Goal: Information Seeking & Learning: Check status

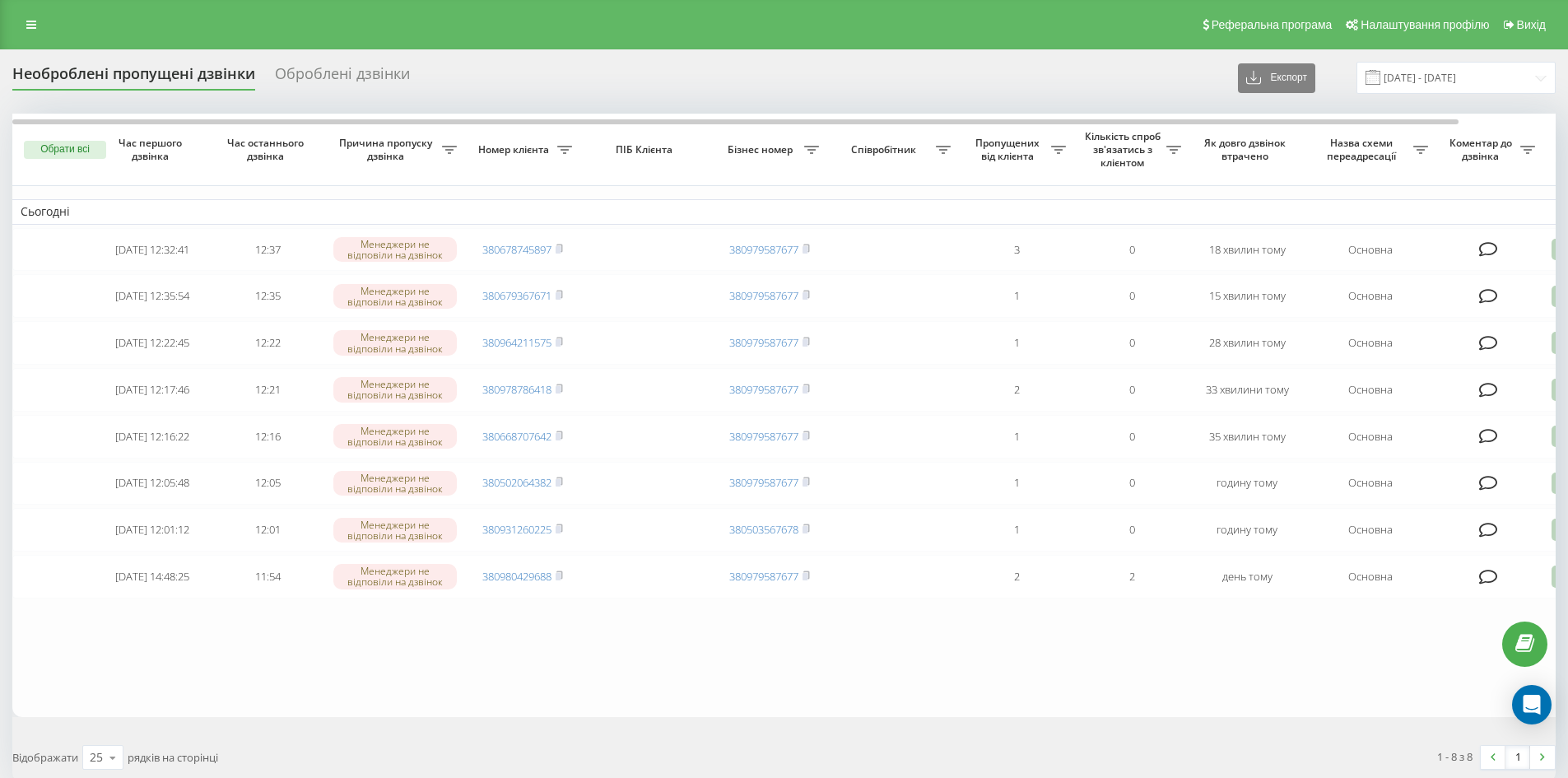
click at [841, 742] on div "Обрати всі Час першого дзвінка Час останнього дзвінка Причина пропуску дзвінка …" at bounding box center [783, 447] width 1543 height 667
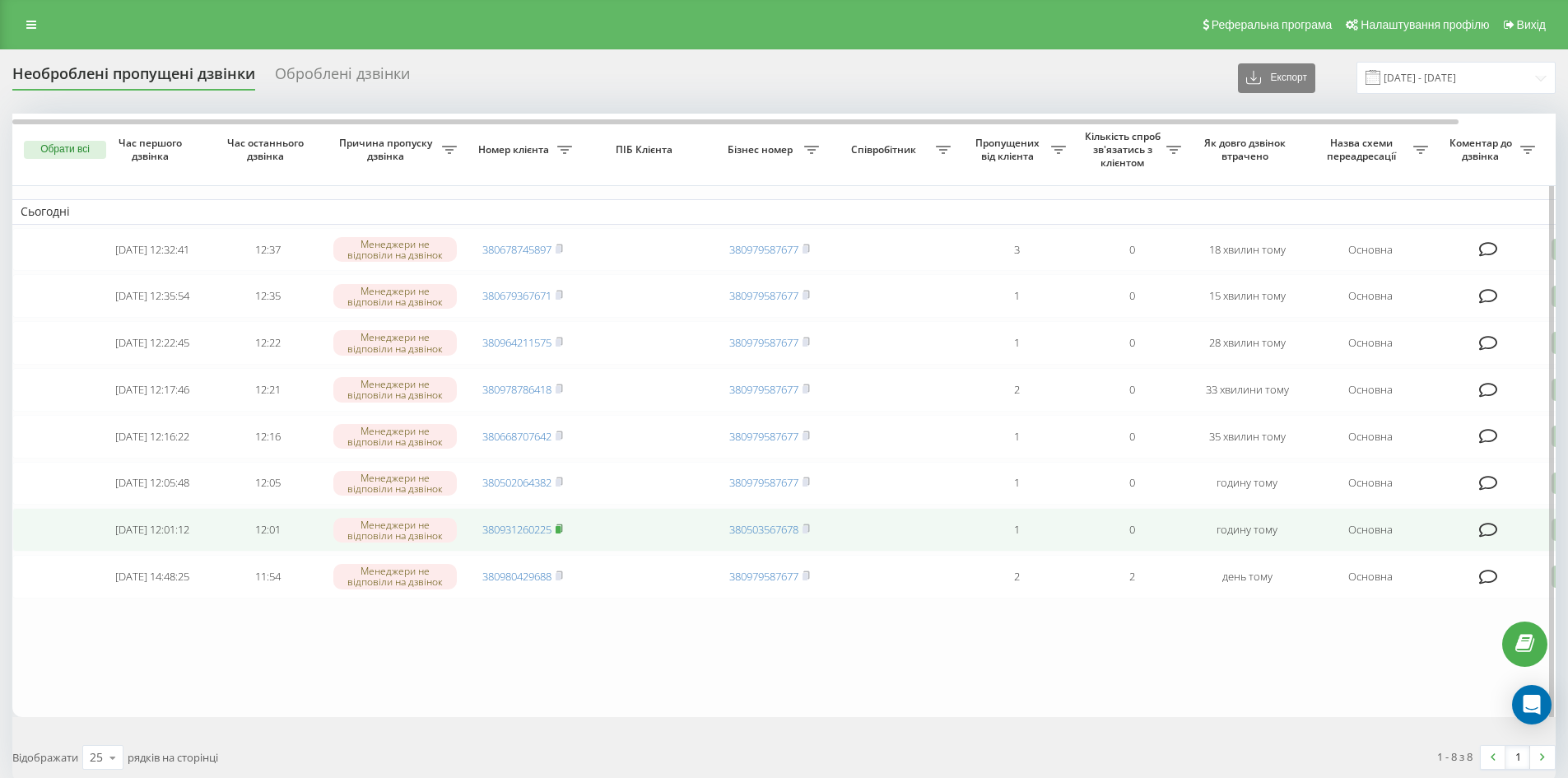
click at [561, 533] on rect at bounding box center [557, 530] width 5 height 7
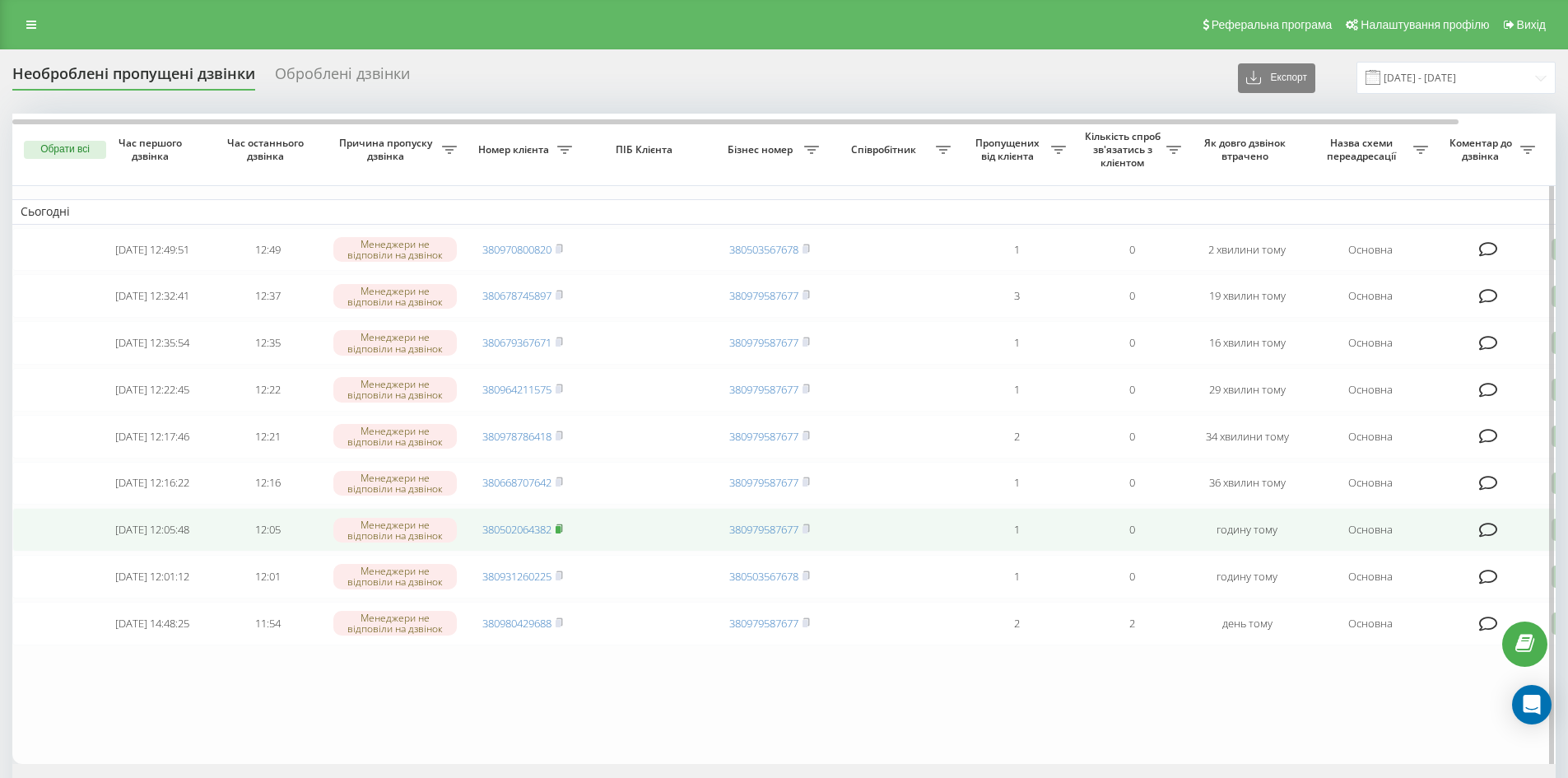
click at [560, 533] on rect at bounding box center [557, 530] width 5 height 7
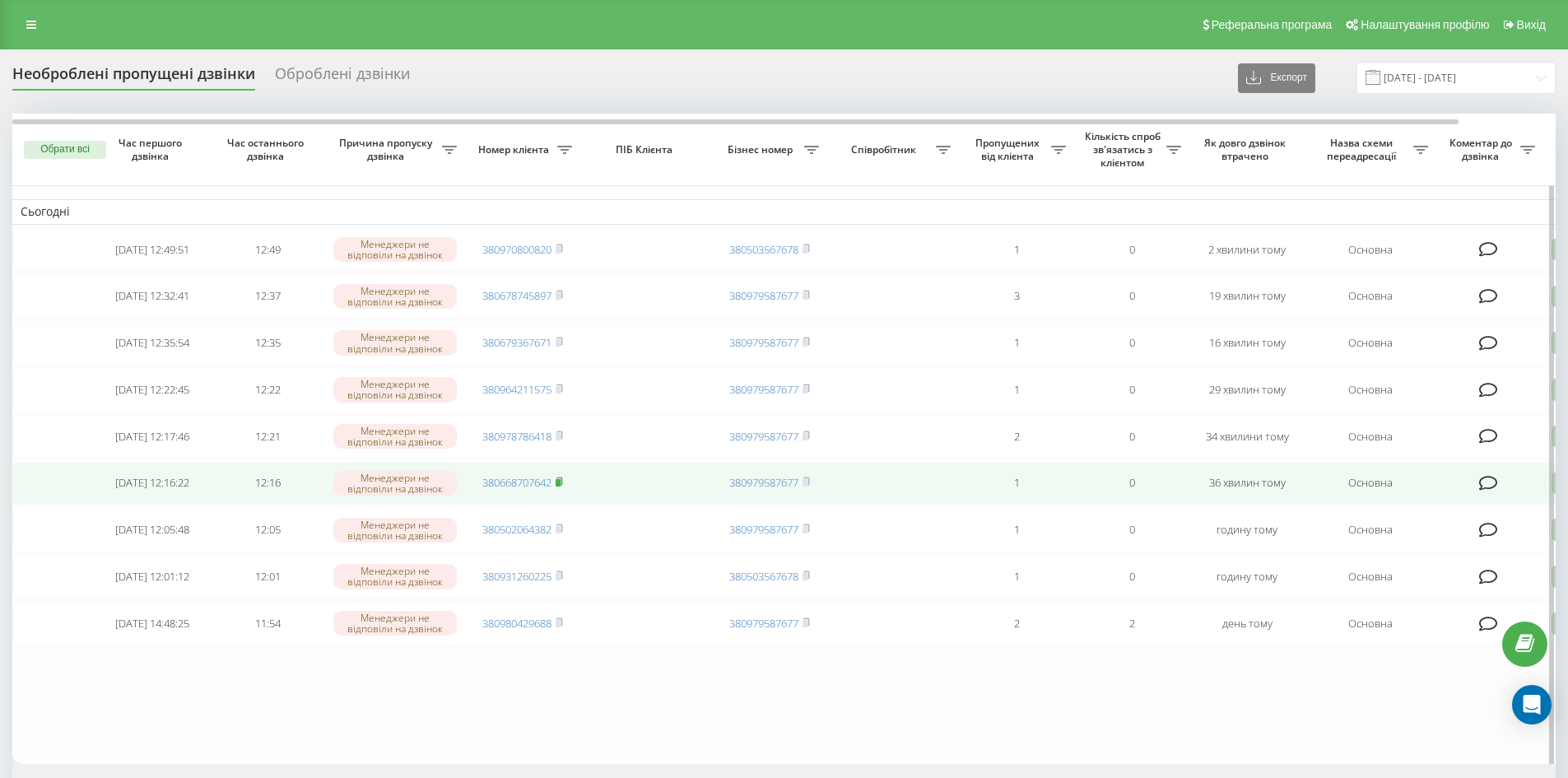
click at [561, 486] on rect at bounding box center [557, 483] width 5 height 7
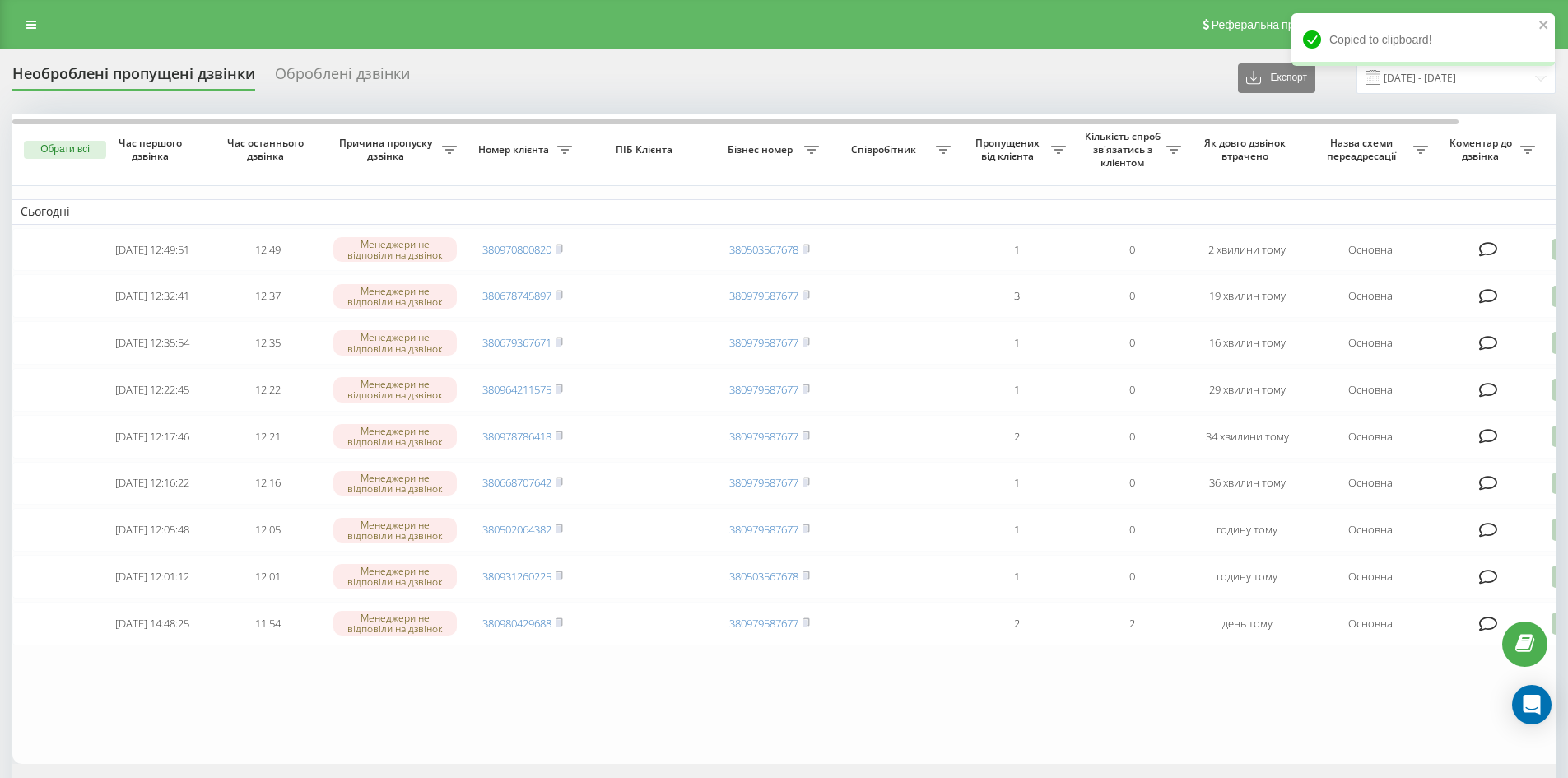
click at [352, 73] on div "Оброблені дзвінки" at bounding box center [342, 78] width 135 height 26
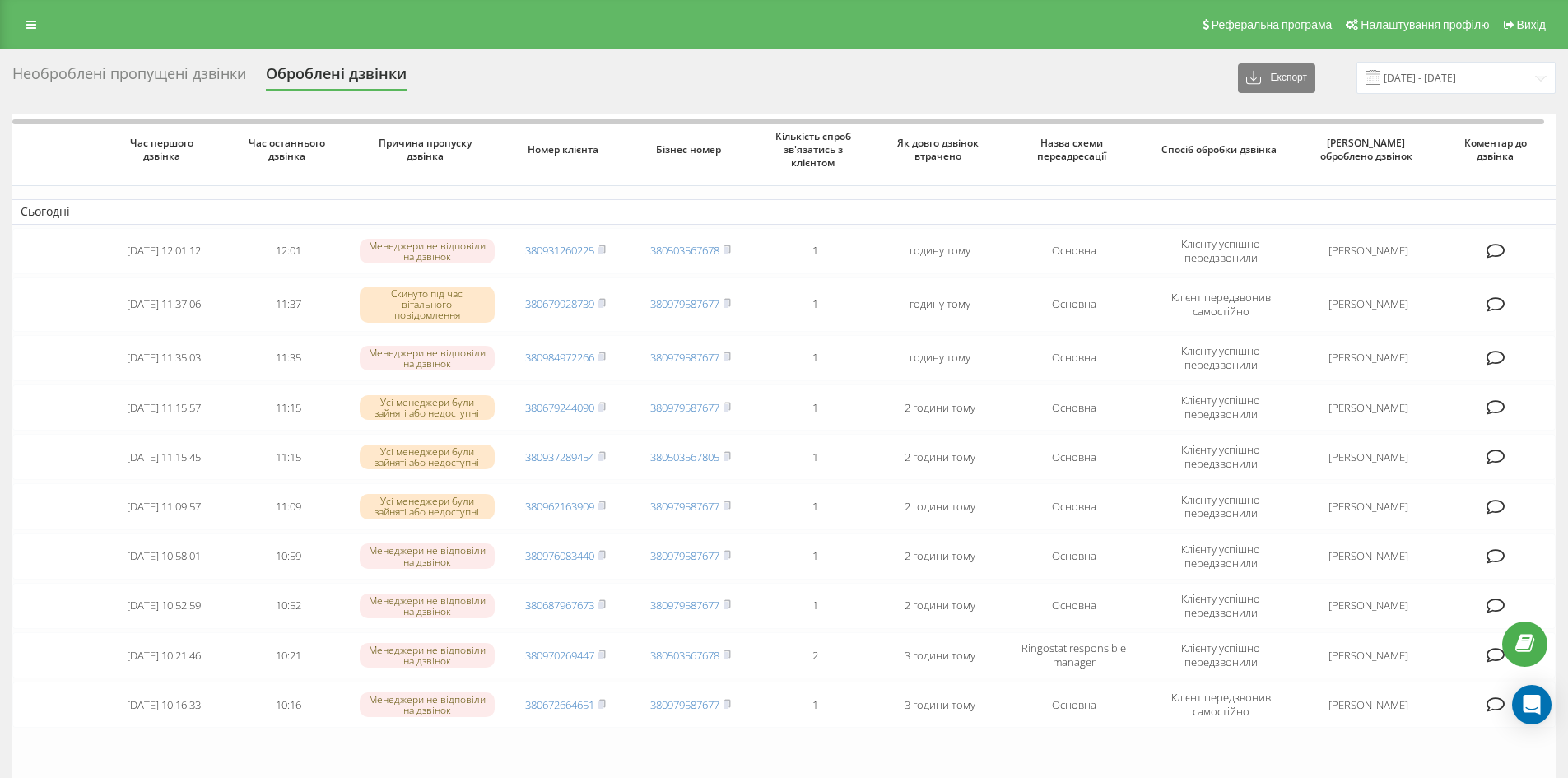
click at [214, 64] on div "Необроблені пропущені дзвінки Оброблені дзвінки Експорт .csv .xlsx 22.08.2025 -…" at bounding box center [783, 77] width 1543 height 32
click at [206, 80] on div "Необроблені пропущені дзвінки" at bounding box center [129, 78] width 233 height 26
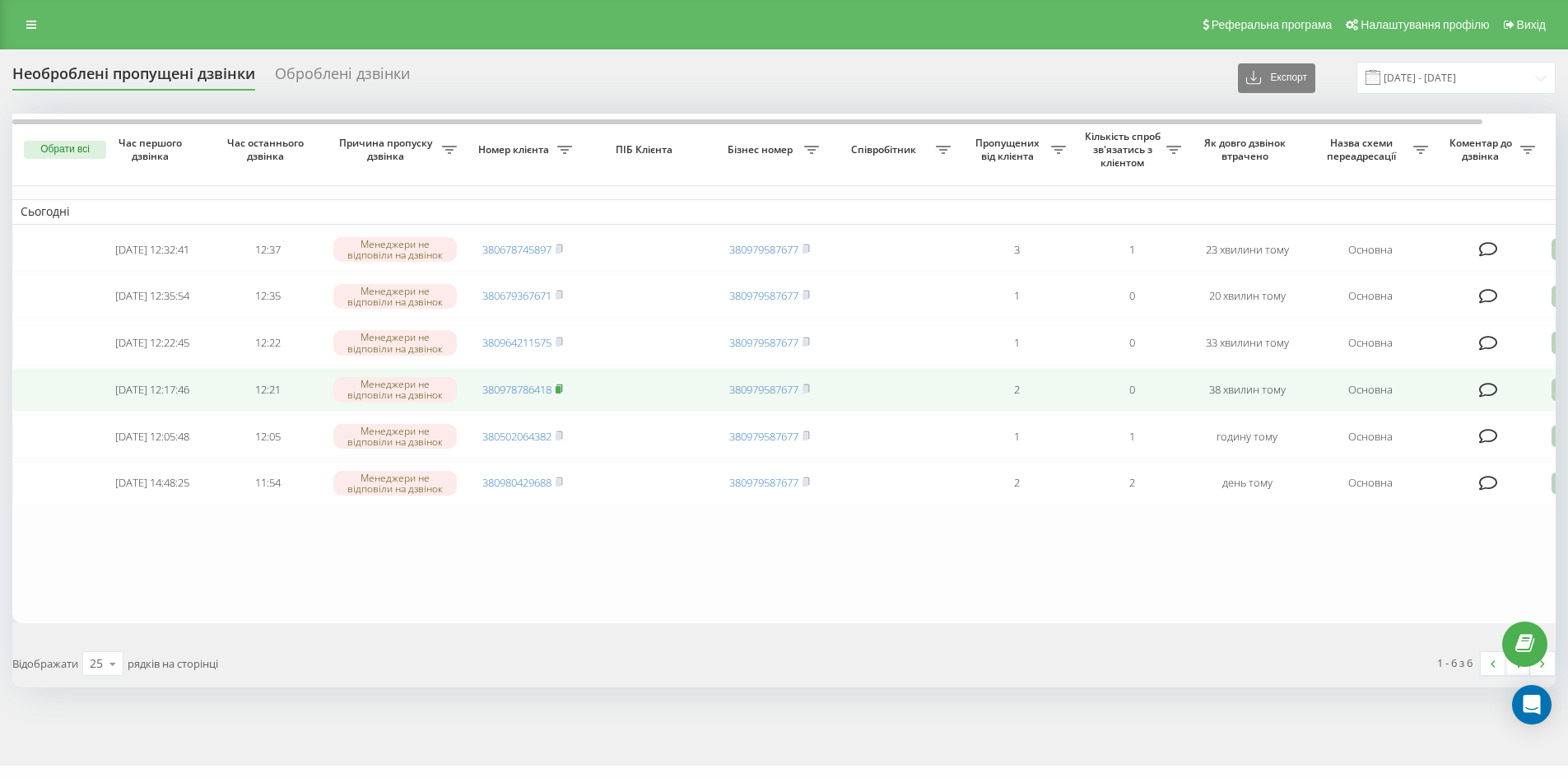
click at [561, 394] on rect at bounding box center [557, 390] width 5 height 7
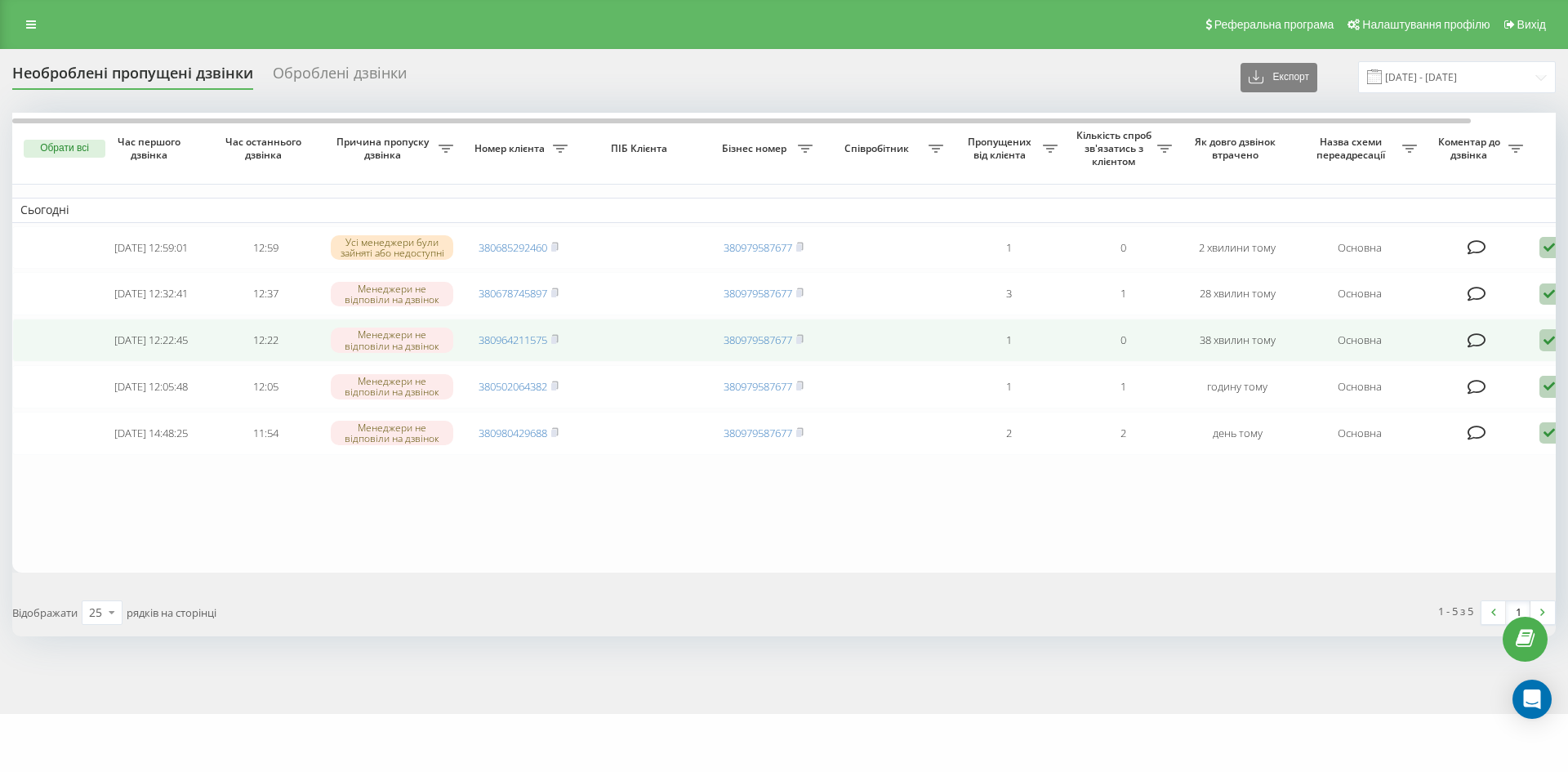
drag, startPoint x: 555, startPoint y: 349, endPoint x: 567, endPoint y: 349, distance: 12.0
click at [555, 344] on rect at bounding box center [553, 340] width 5 height 7
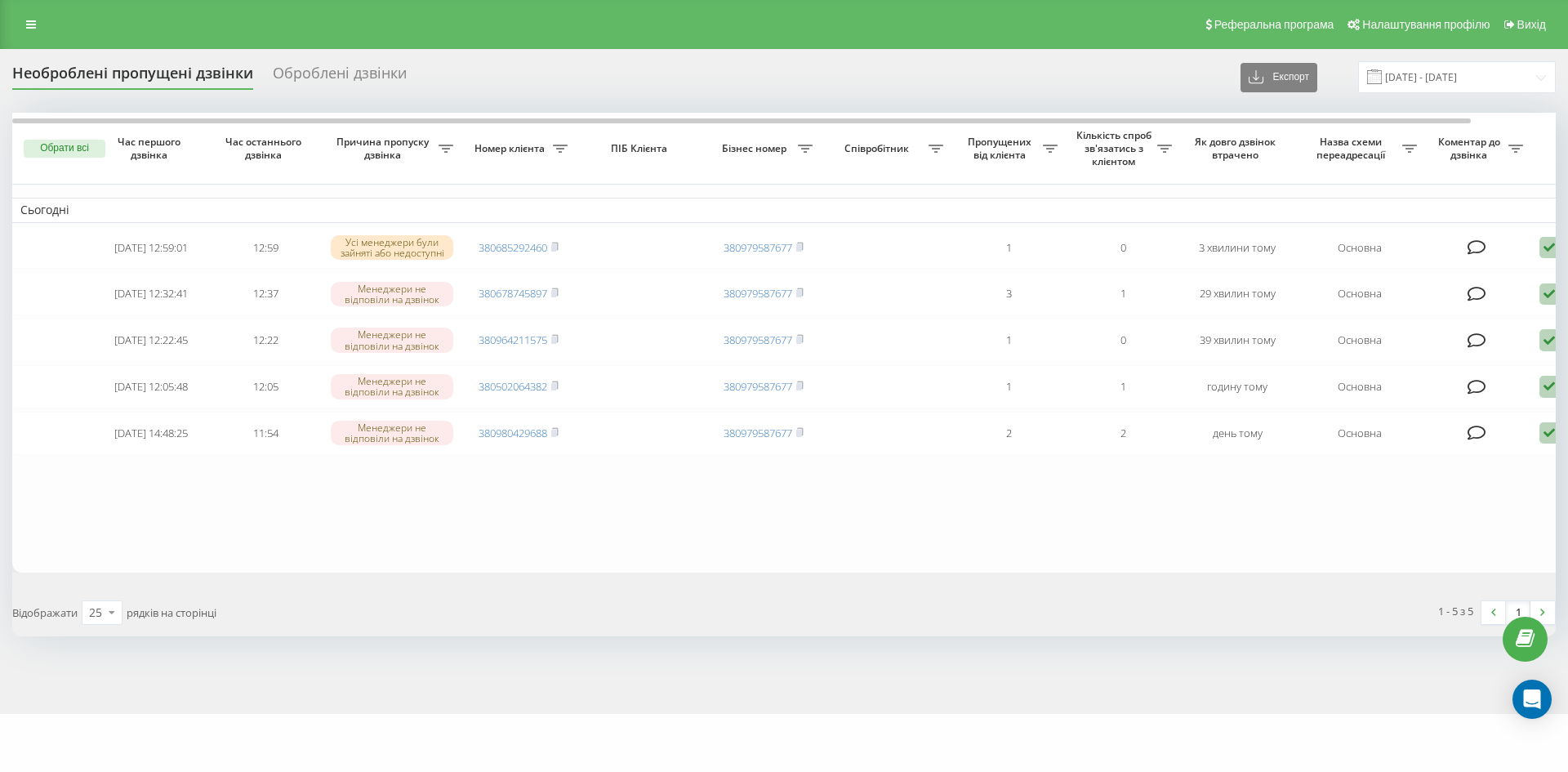
click at [330, 98] on div "Необроблені пропущені дзвінки Оброблені дзвінки Експорт .csv .xlsx 22.08.2025 -…" at bounding box center [784, 349] width 1543 height 575
click at [333, 87] on div "Оброблені дзвінки" at bounding box center [339, 78] width 134 height 26
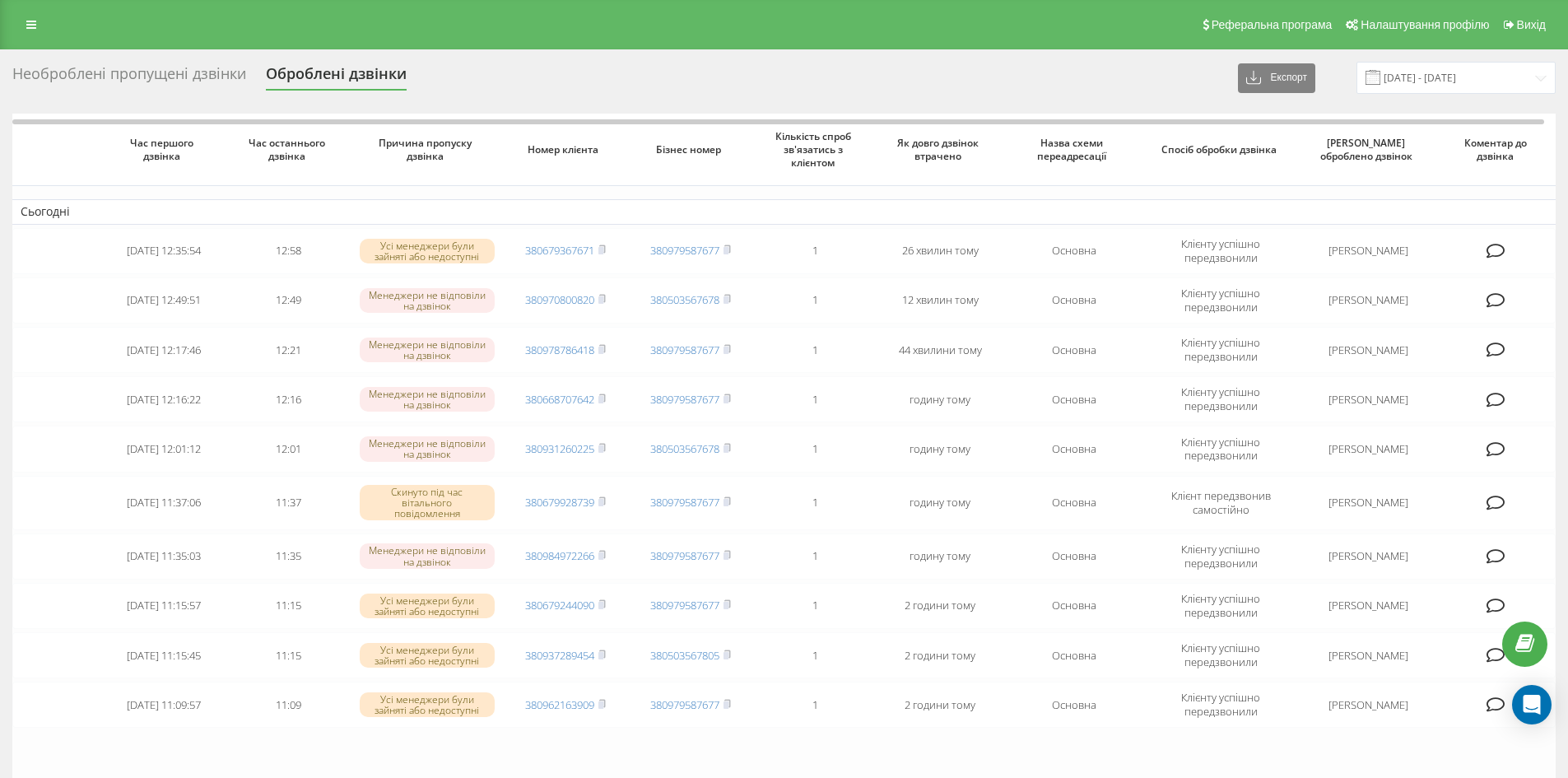
click at [177, 65] on div "Необроблені пропущені дзвінки" at bounding box center [129, 78] width 233 height 26
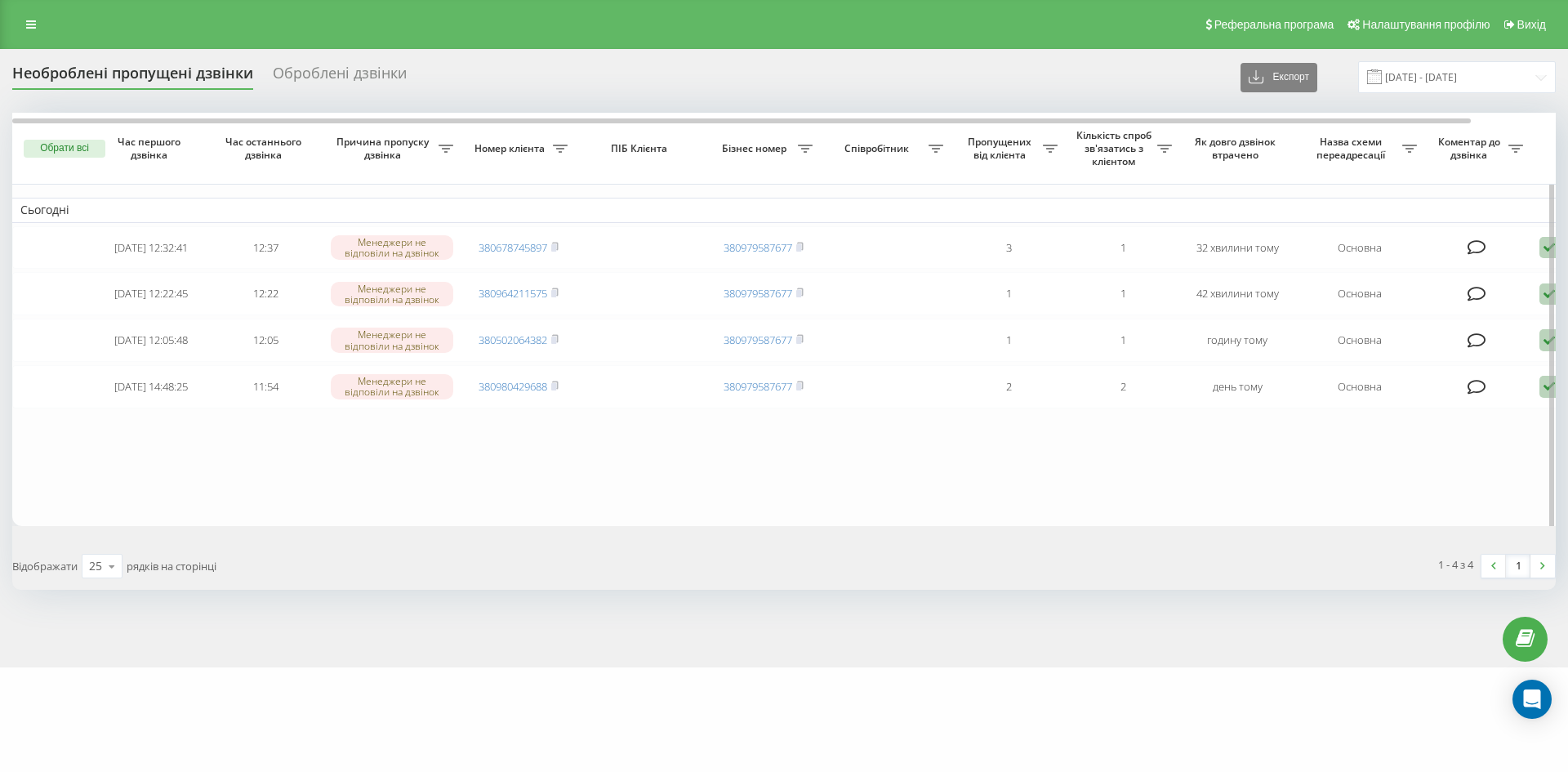
click at [524, 489] on table "Сьогодні 2025-09-22 12:32:41 12:37 Менеджери не відповіли на дзвінок 3806787458…" at bounding box center [828, 319] width 1634 height 412
click at [307, 55] on div "Необроблені пропущені дзвінки Оброблені дзвінки Експорт .csv .xlsx [DATE] - [DA…" at bounding box center [784, 359] width 1568 height 619
click at [307, 74] on div "Оброблені дзвінки" at bounding box center [339, 78] width 134 height 26
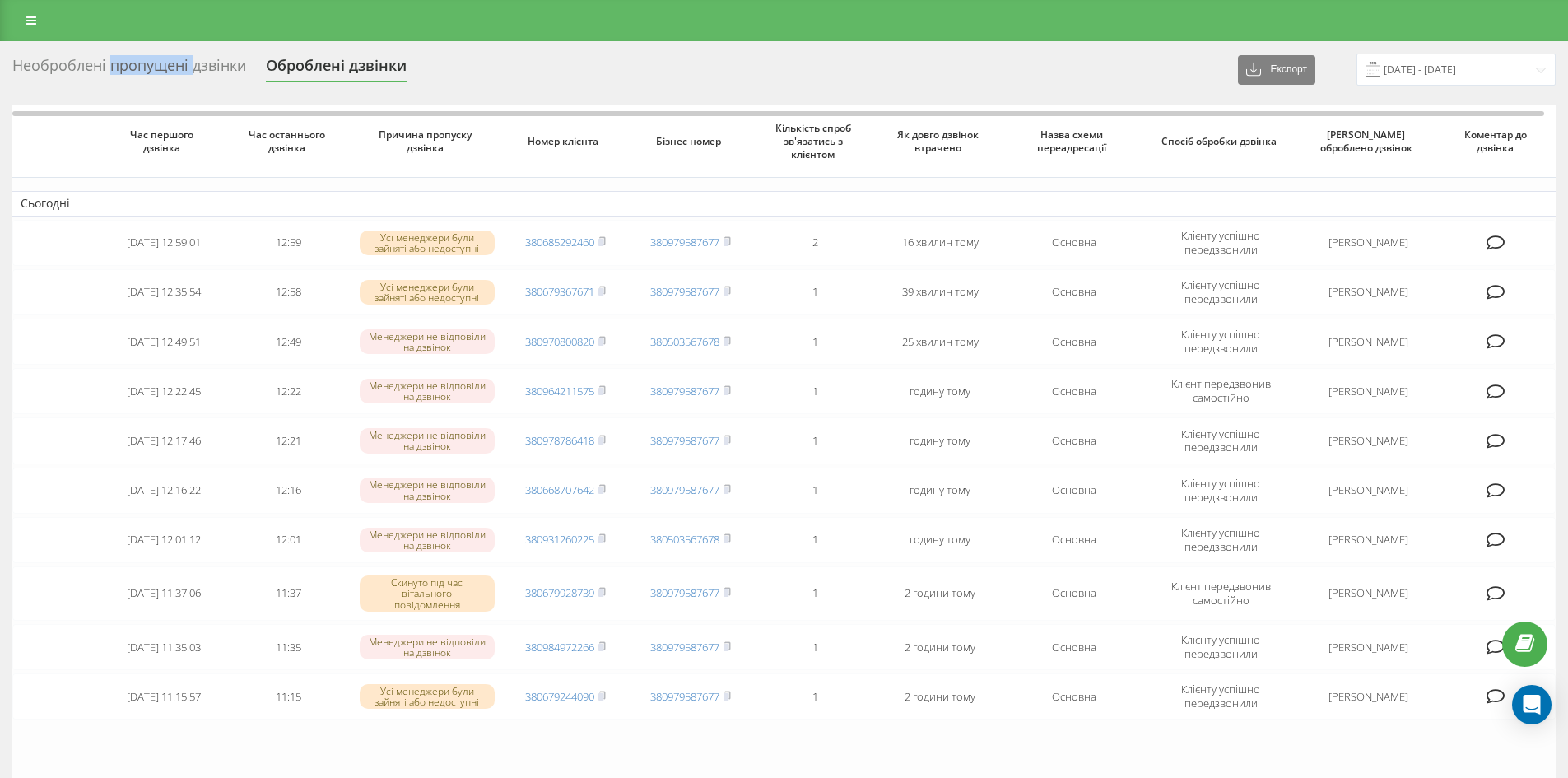
click at [168, 80] on div "Необроблені пропущені дзвінки" at bounding box center [129, 70] width 233 height 26
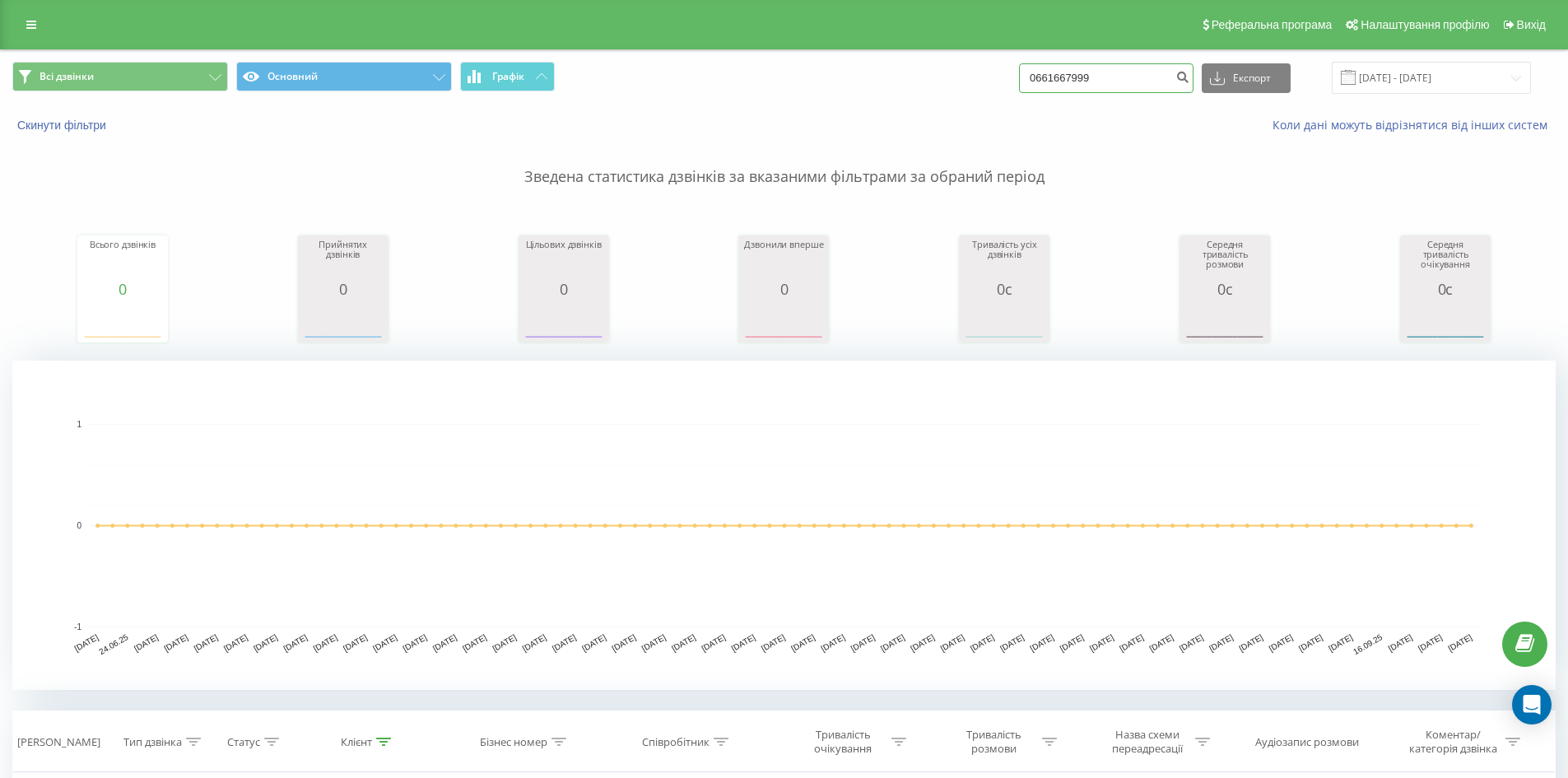
drag, startPoint x: 1122, startPoint y: 74, endPoint x: 733, endPoint y: 48, distance: 389.9
click at [712, 45] on div "Реферальна програма Налаштування профілю Вихід Всі дзвінки Основний Графік 0661…" at bounding box center [784, 578] width 1568 height 1157
paste input "380966561332"
type input "380966561332"
click at [1189, 80] on icon "submit" at bounding box center [1181, 74] width 14 height 10
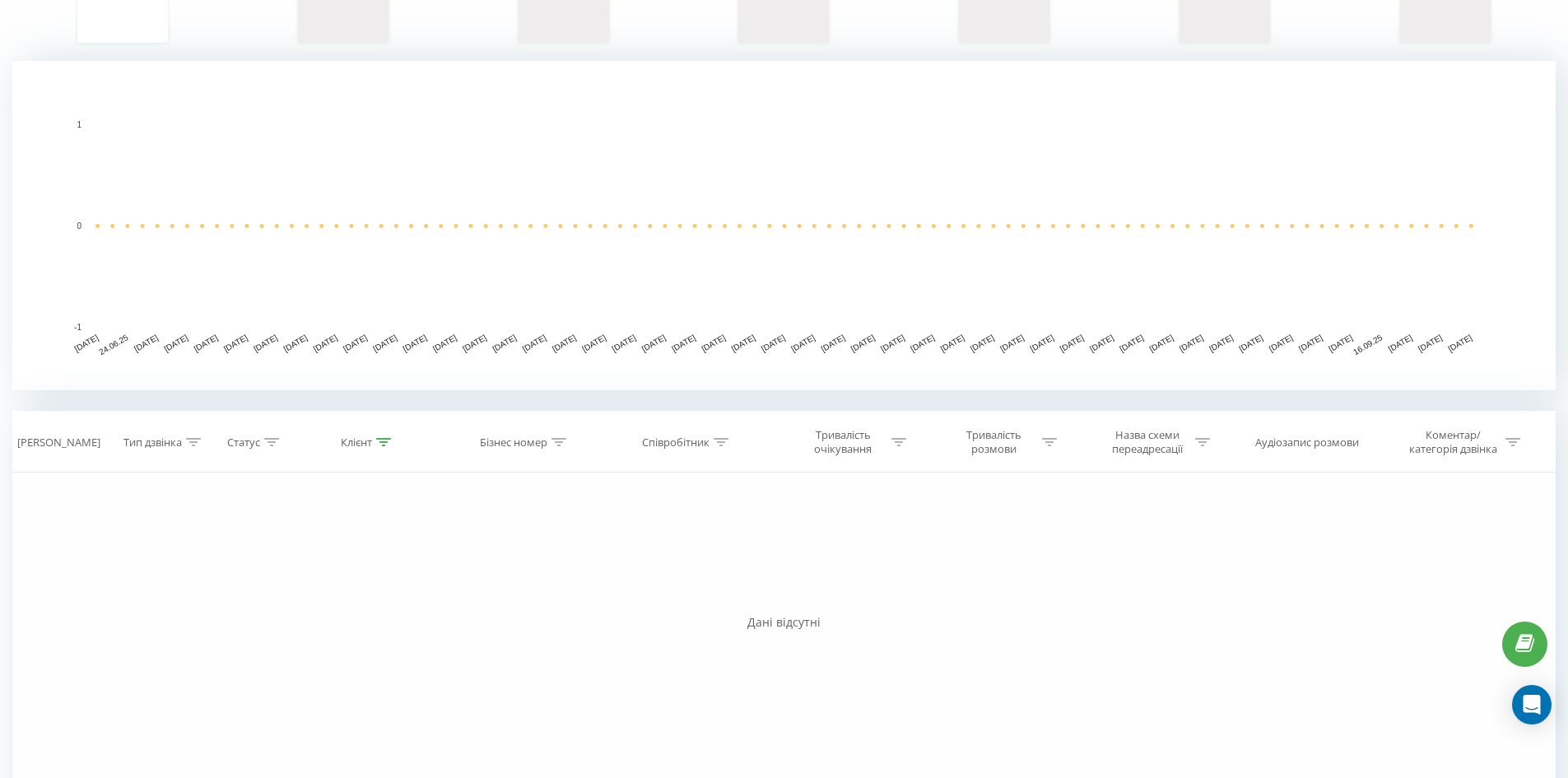
scroll to position [379, 0]
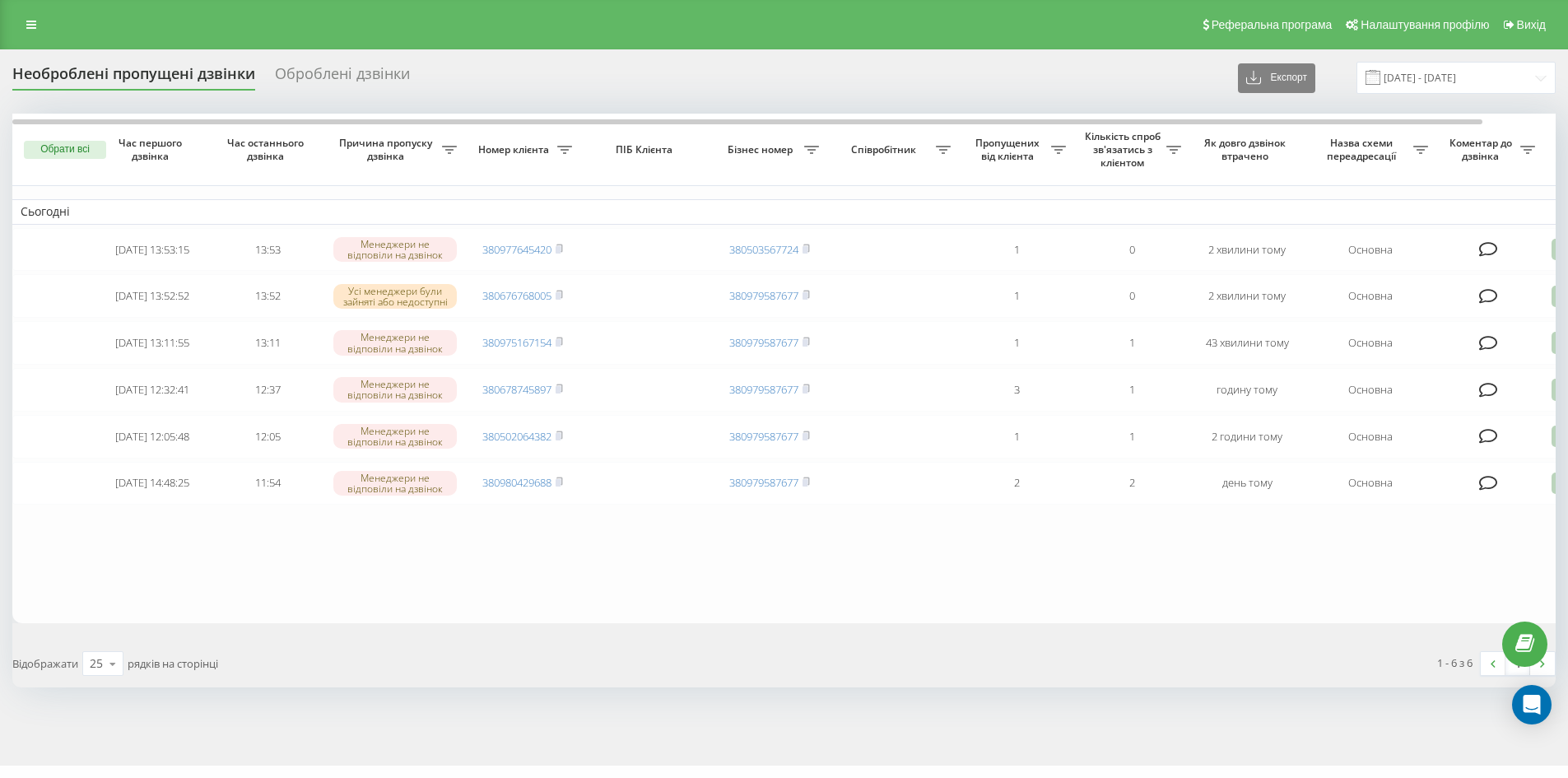
click at [382, 93] on div "Необроблені пропущені дзвінки Оброблені дзвінки Експорт .csv .xlsx 22.08.2025 -…" at bounding box center [783, 77] width 1543 height 32
click at [379, 86] on div "Оброблені дзвінки" at bounding box center [342, 78] width 135 height 26
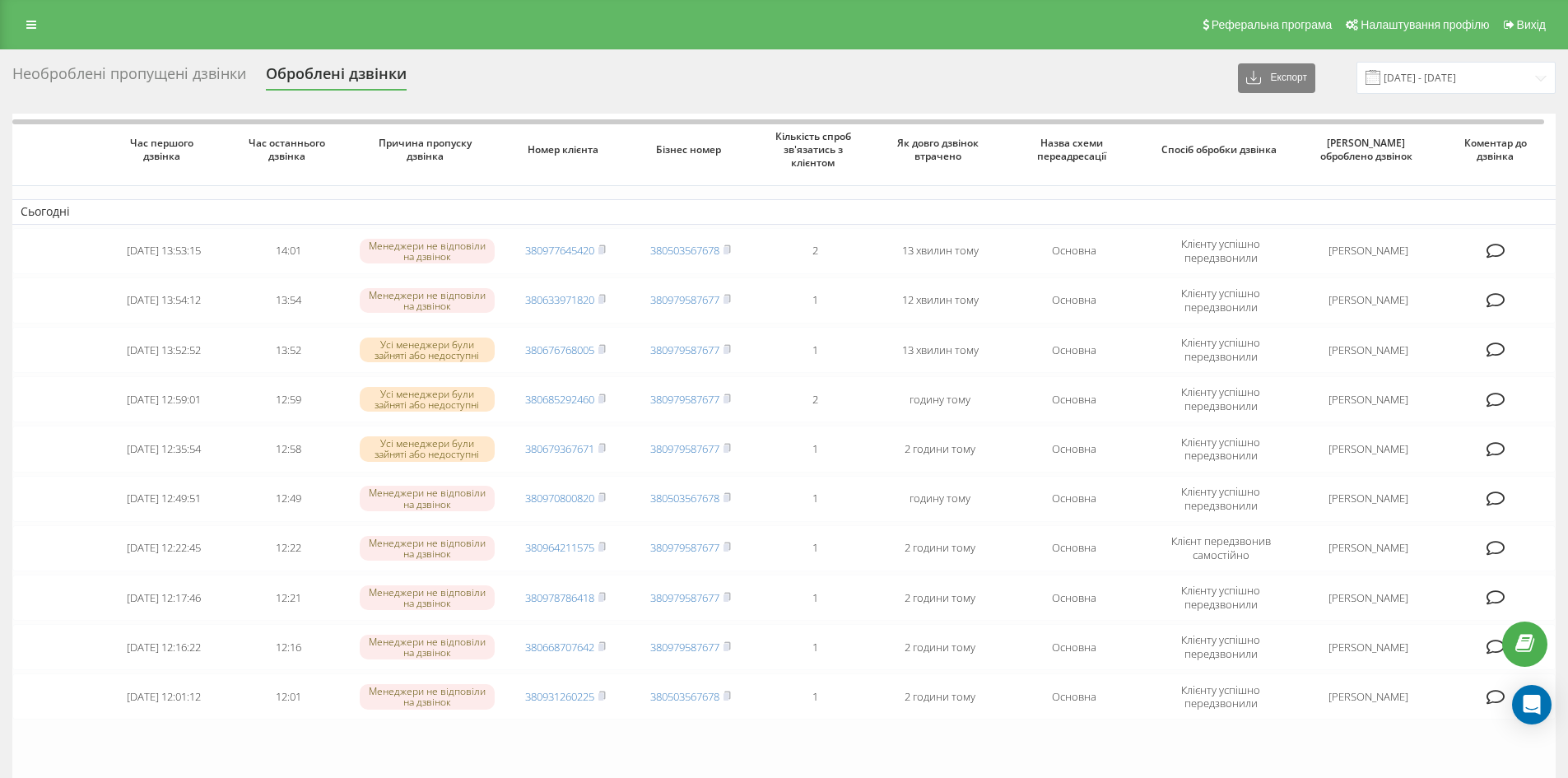
click at [153, 84] on div "Необроблені пропущені дзвінки" at bounding box center [129, 78] width 233 height 26
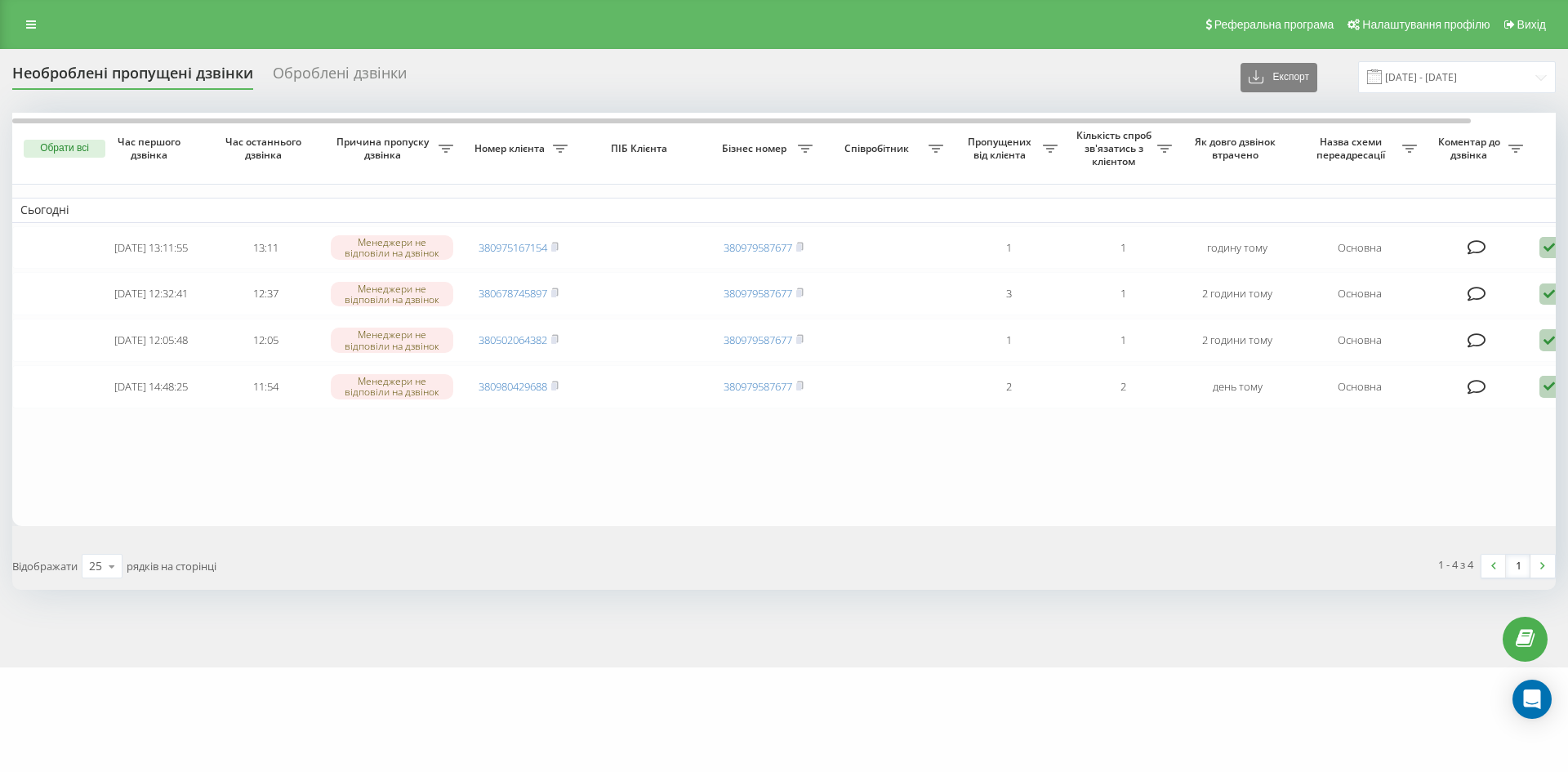
click at [369, 58] on div "Необроблені пропущені дзвінки Оброблені дзвінки Експорт .csv .xlsx 22.08.2025 -…" at bounding box center [784, 359] width 1568 height 619
click at [366, 80] on div "Оброблені дзвінки" at bounding box center [339, 78] width 134 height 26
click at [1499, 605] on div "Необроблені пропущені дзвінки Оброблені дзвінки Експорт .csv .xlsx 22.08.2025 -…" at bounding box center [784, 359] width 1568 height 619
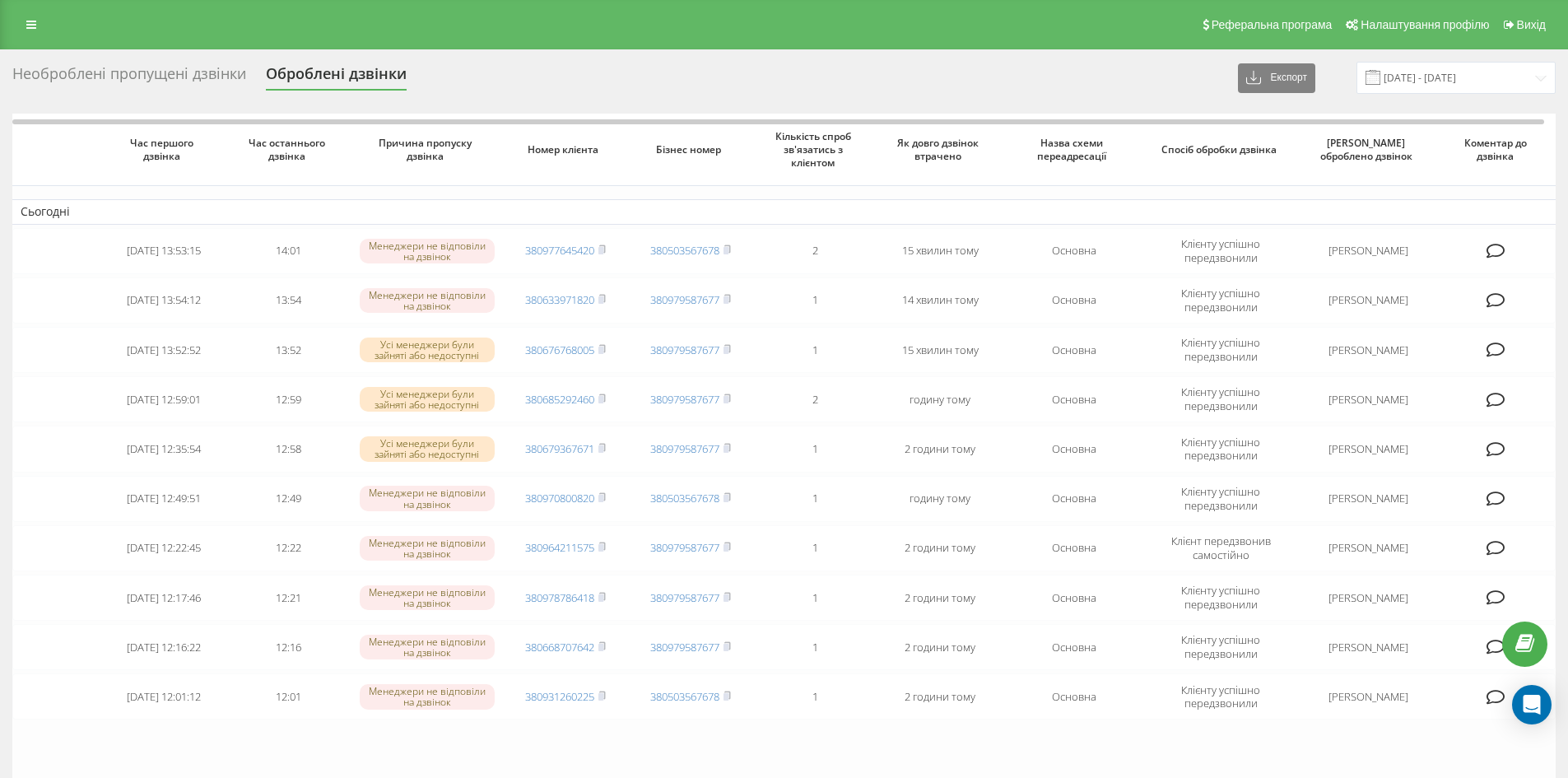
click at [196, 76] on div "Необроблені пропущені дзвінки" at bounding box center [129, 78] width 233 height 26
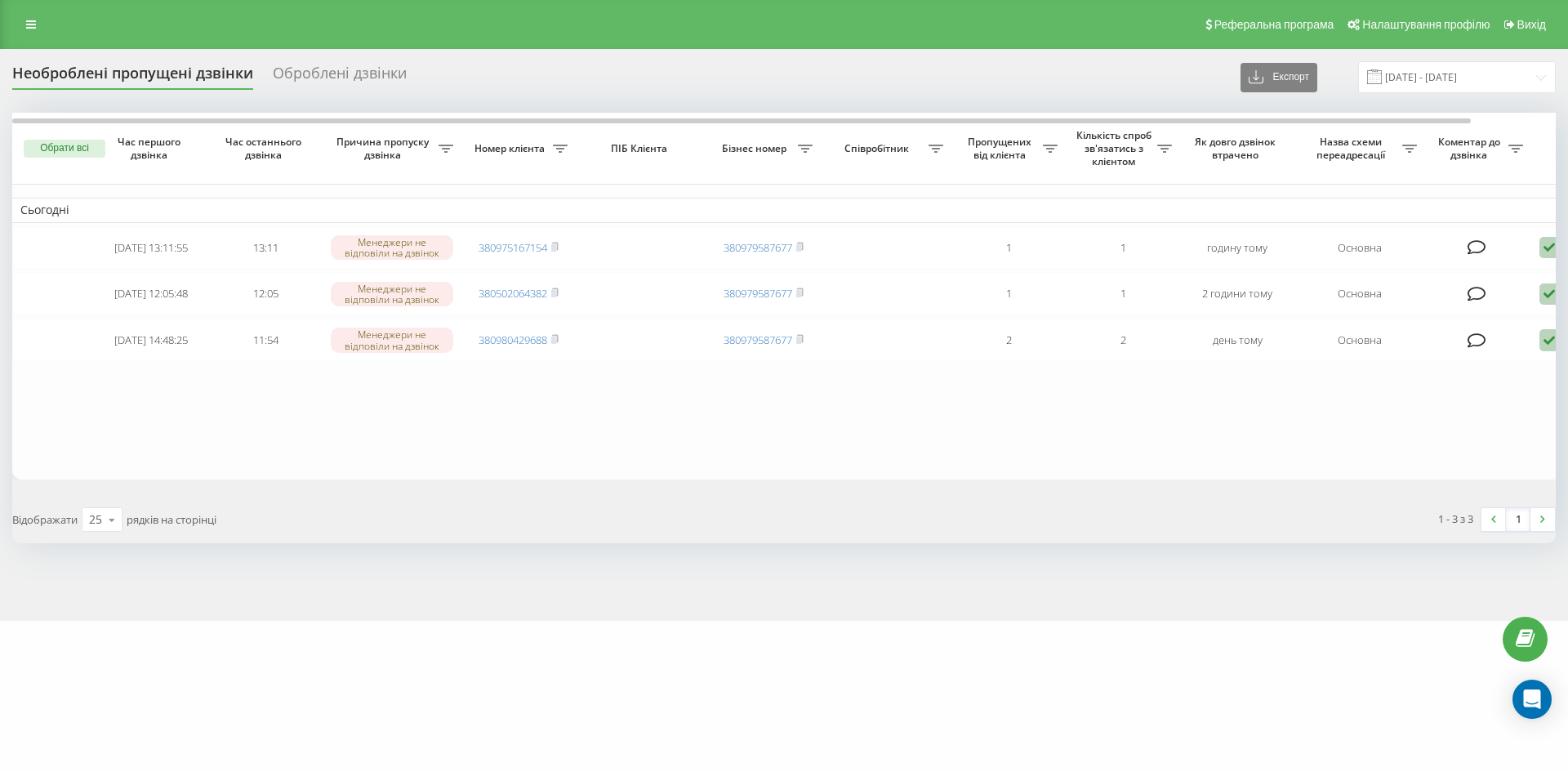
click at [203, 40] on div "Реферальна програма Налаштування профілю Вихід" at bounding box center [784, 25] width 1568 height 49
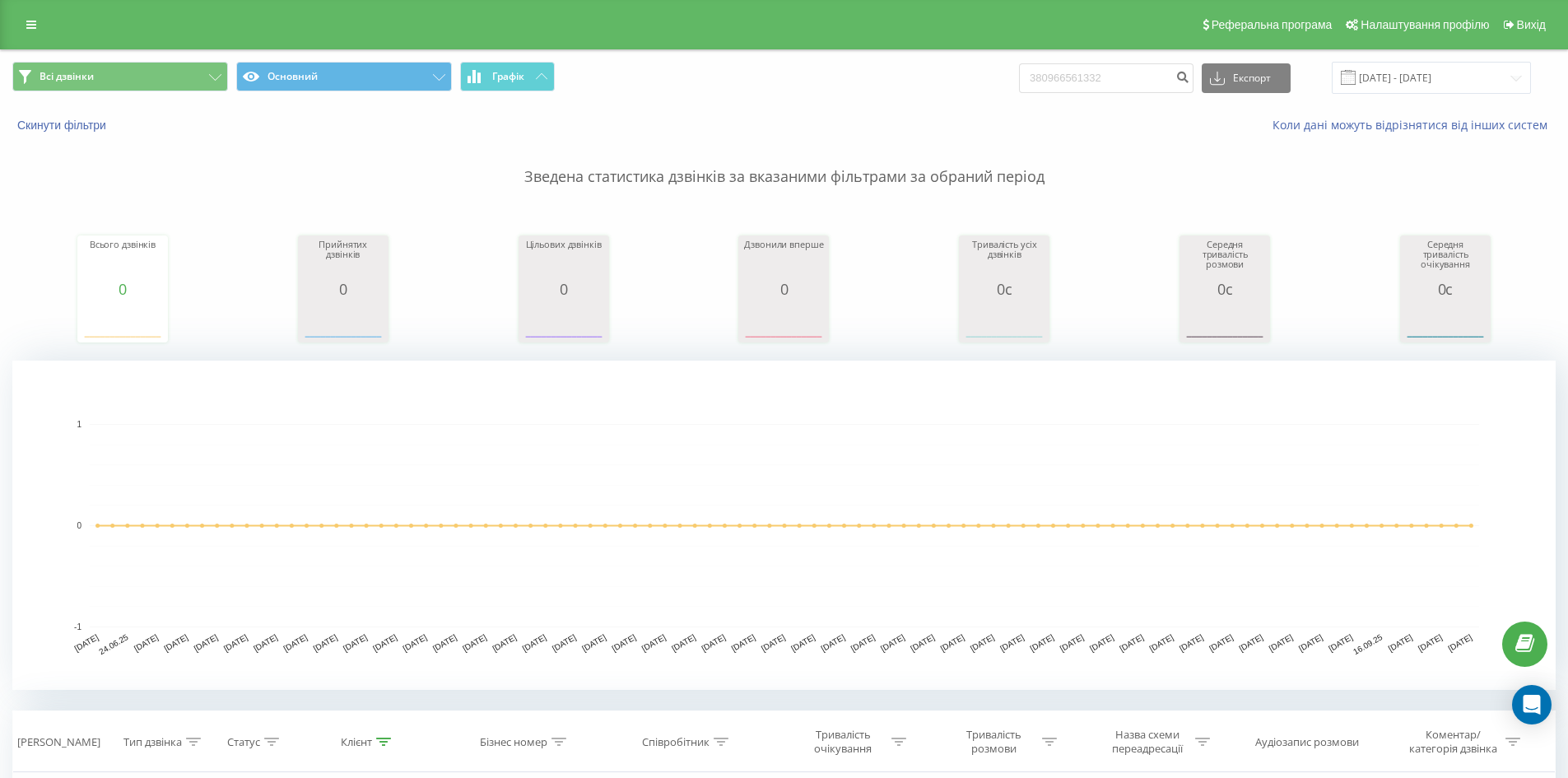
drag, startPoint x: 1120, startPoint y: 59, endPoint x: 1123, endPoint y: 75, distance: 16.3
click at [1123, 75] on div "Всі дзвінки Основний Графік 380966561332 Експорт .csv .xls .xlsx 22.06.2025 - 2…" at bounding box center [784, 78] width 1566 height 55
drag, startPoint x: 1123, startPoint y: 75, endPoint x: 824, endPoint y: 6, distance: 306.9
click at [641, 4] on div "Реферальна програма Налаштування профілю Вихід Всі дзвінки Основний Графік 3809…" at bounding box center [784, 578] width 1568 height 1157
paste input "0985720189"
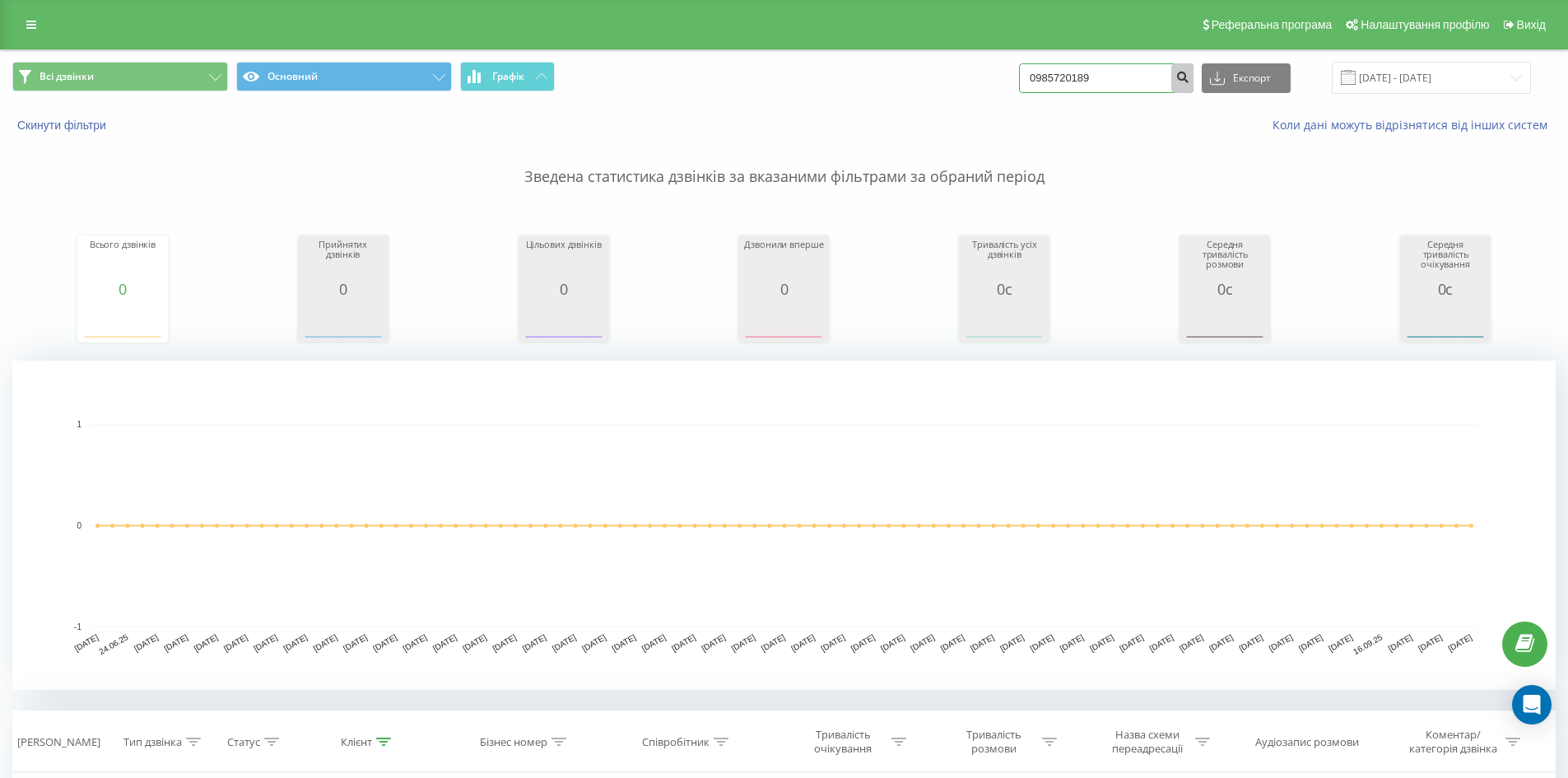
type input "0985720189"
click at [1190, 82] on button "submit" at bounding box center [1182, 78] width 22 height 29
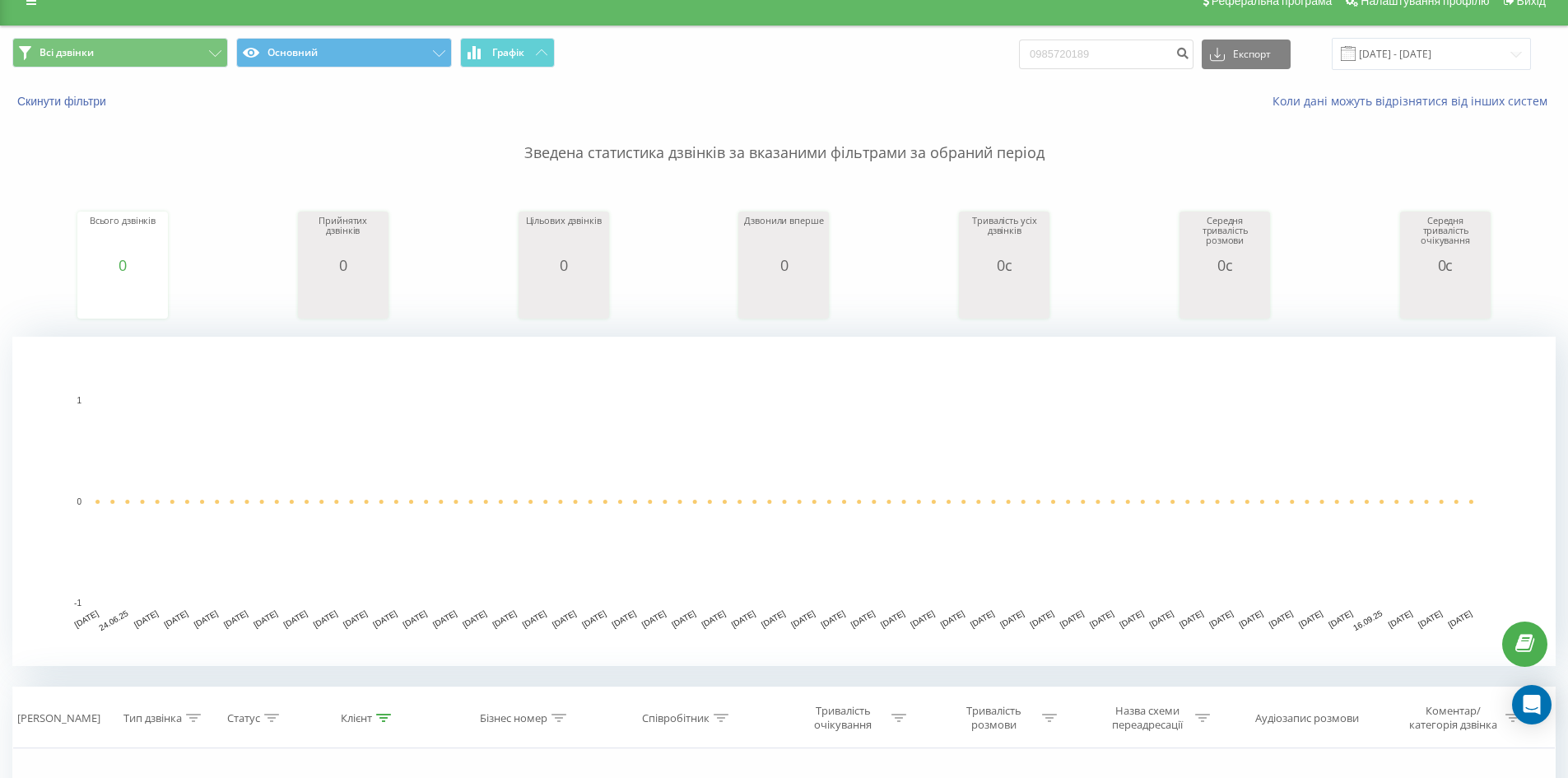
scroll to position [33, 0]
